Goal: Entertainment & Leisure: Browse casually

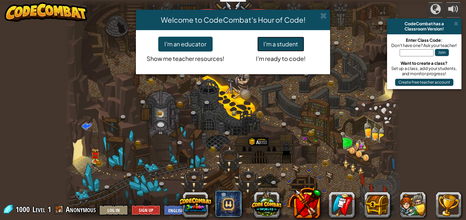
click at [299, 47] on button "I'm a student" at bounding box center [280, 44] width 47 height 15
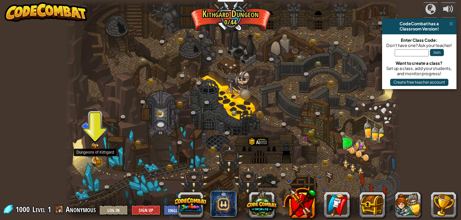
click at [96, 159] on img at bounding box center [95, 152] width 8 height 18
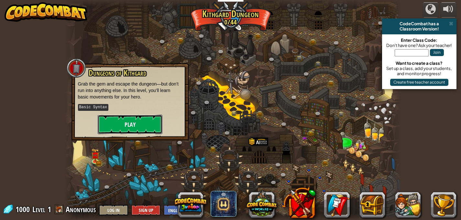
click at [130, 119] on button "Play" at bounding box center [130, 124] width 65 height 19
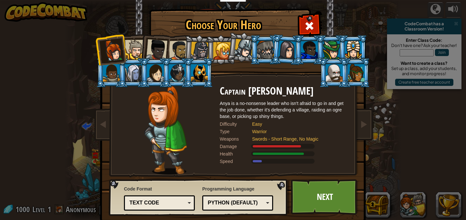
click at [202, 52] on div at bounding box center [200, 51] width 18 height 18
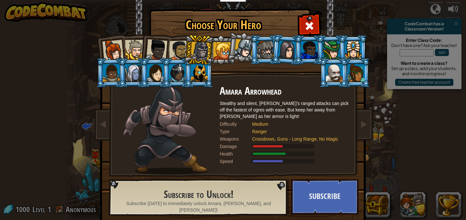
click at [114, 49] on div at bounding box center [112, 50] width 21 height 21
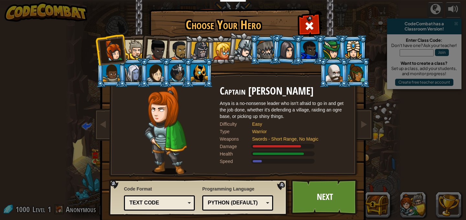
click at [176, 45] on div at bounding box center [179, 50] width 20 height 20
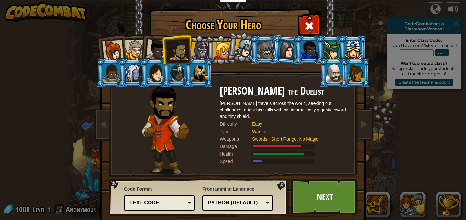
click at [135, 48] on div at bounding box center [135, 50] width 20 height 20
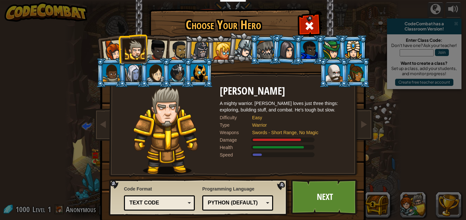
click at [326, 71] on div at bounding box center [334, 72] width 17 height 17
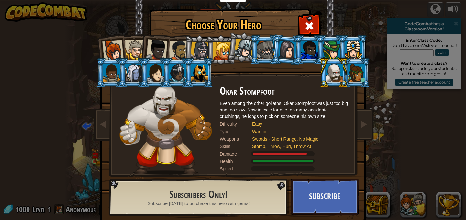
click at [267, 55] on div at bounding box center [265, 49] width 17 height 17
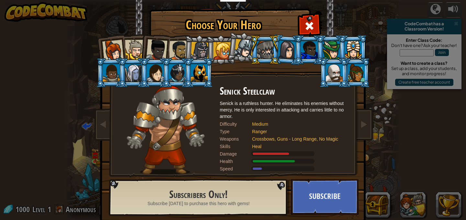
click at [339, 68] on div at bounding box center [334, 72] width 17 height 17
